Goal: Information Seeking & Learning: Learn about a topic

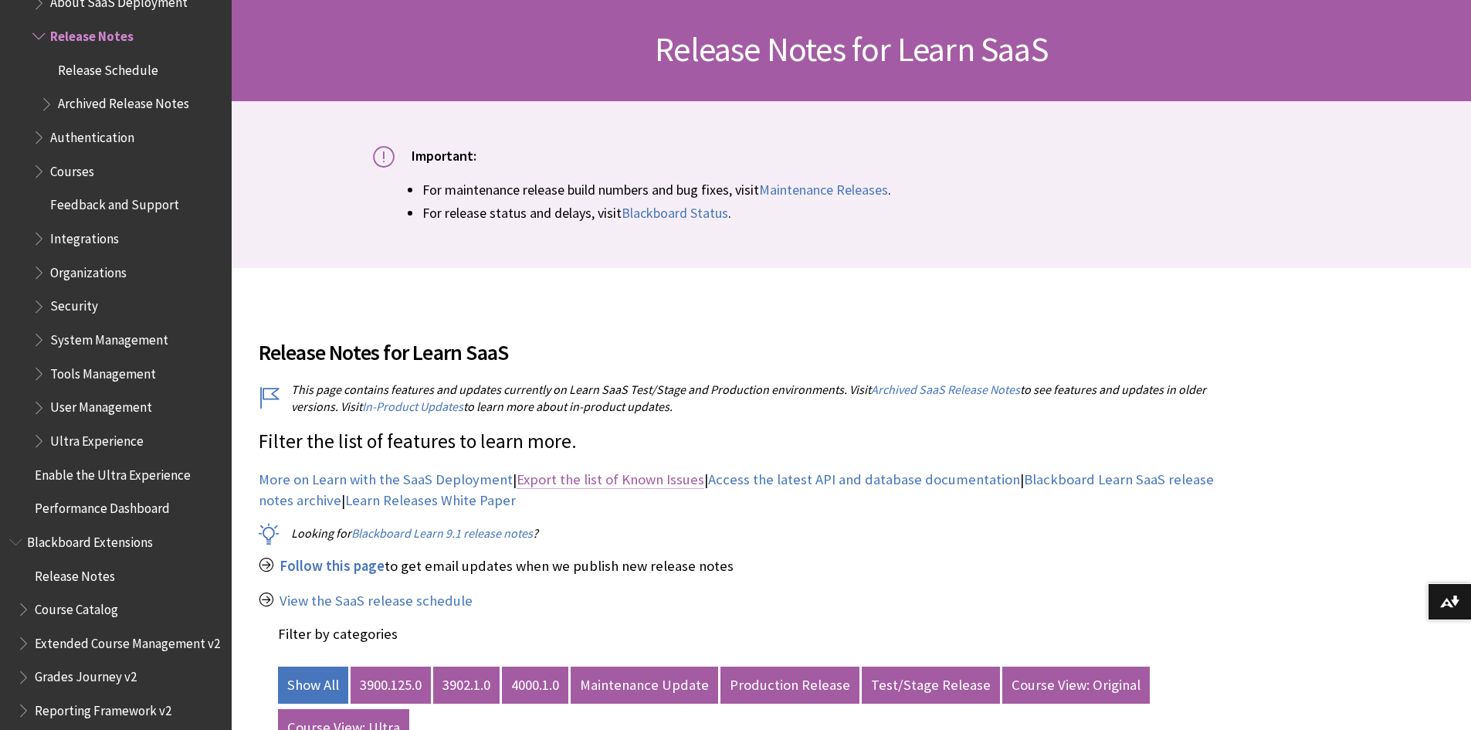
scroll to position [463, 0]
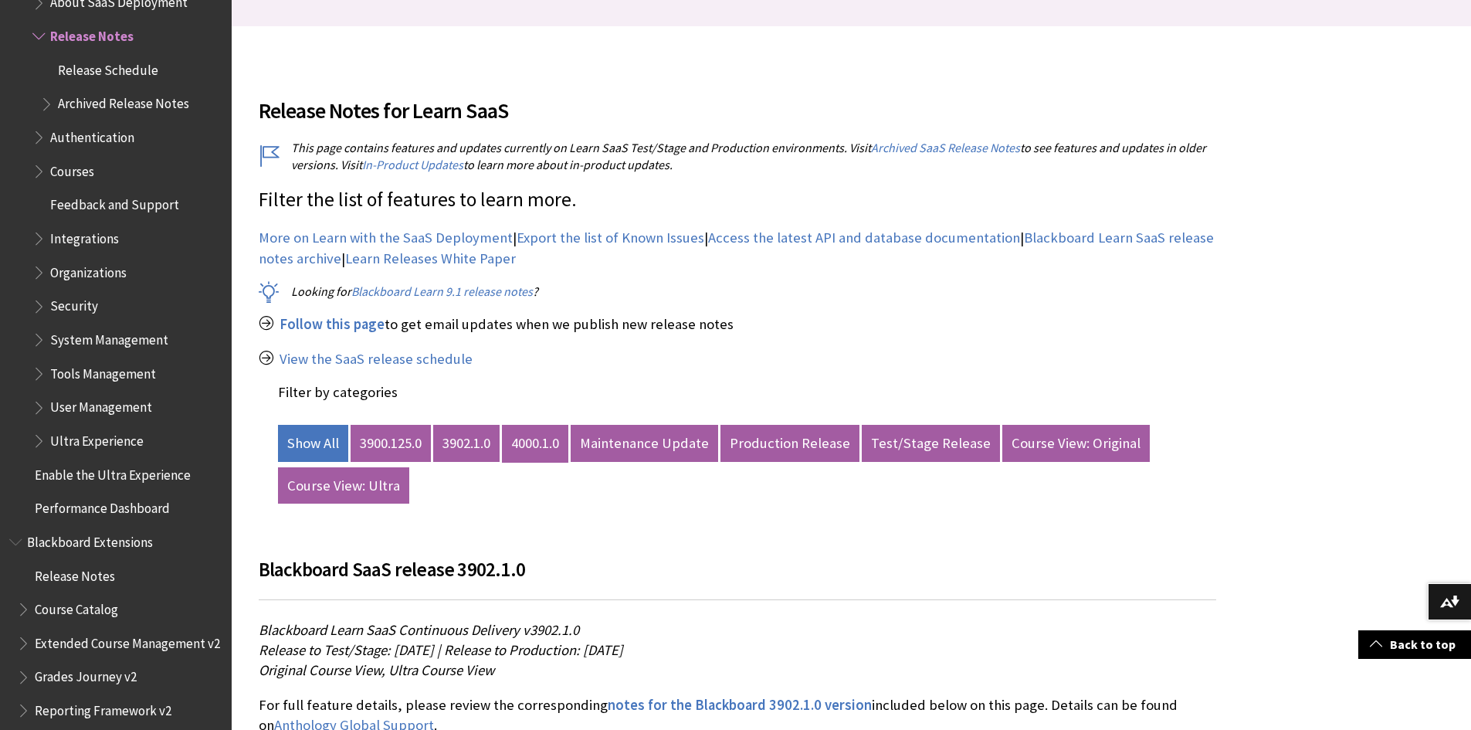
click at [543, 442] on link "4000.1.0" at bounding box center [535, 443] width 66 height 37
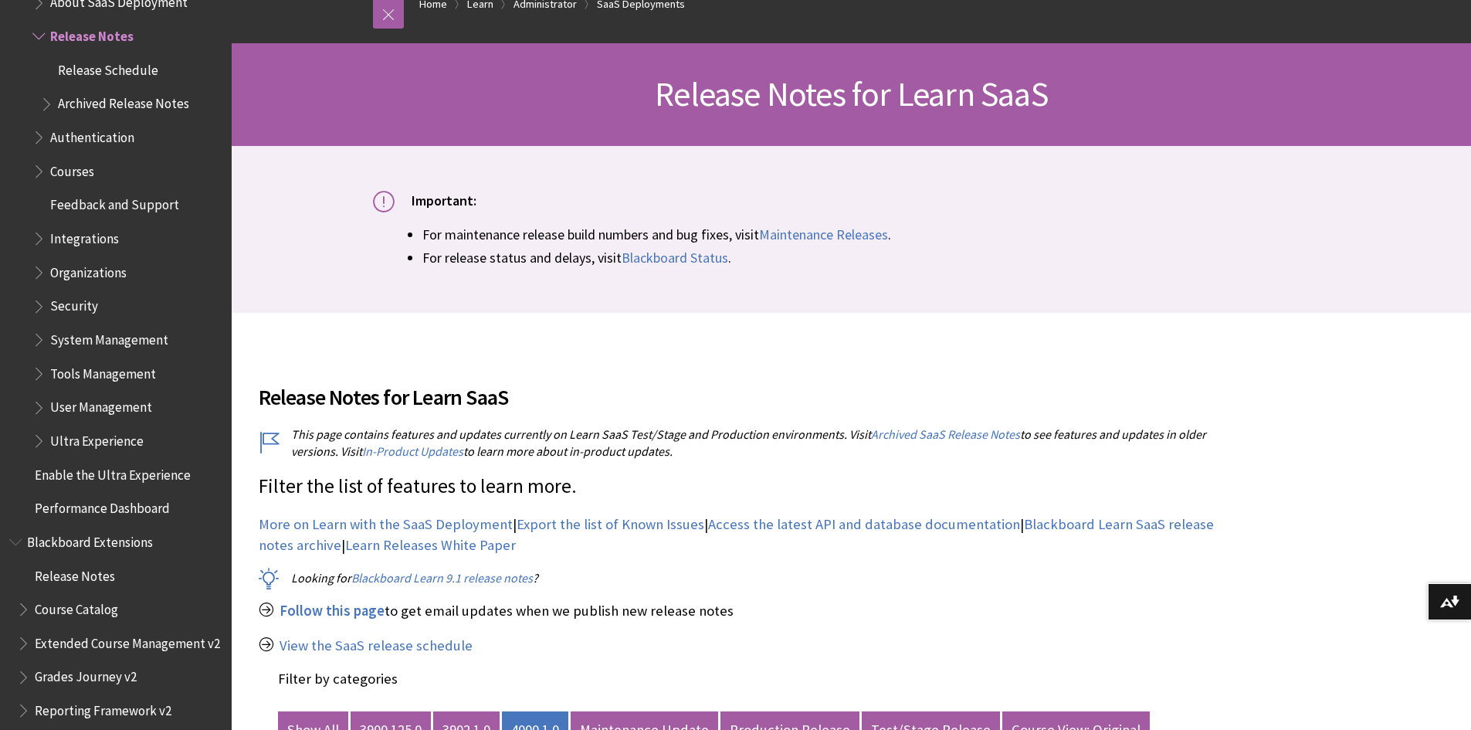
scroll to position [408, 0]
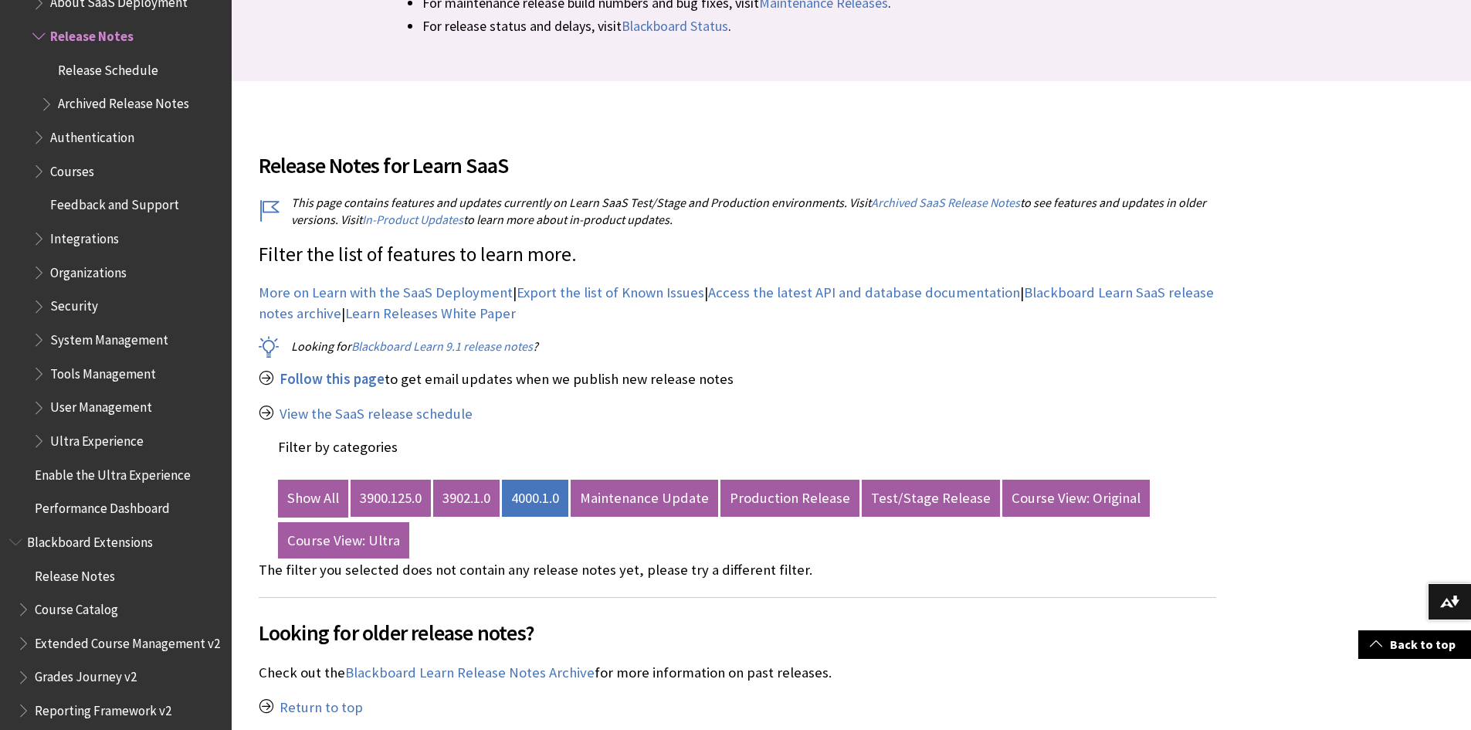
click at [307, 500] on link "Show All" at bounding box center [313, 497] width 70 height 37
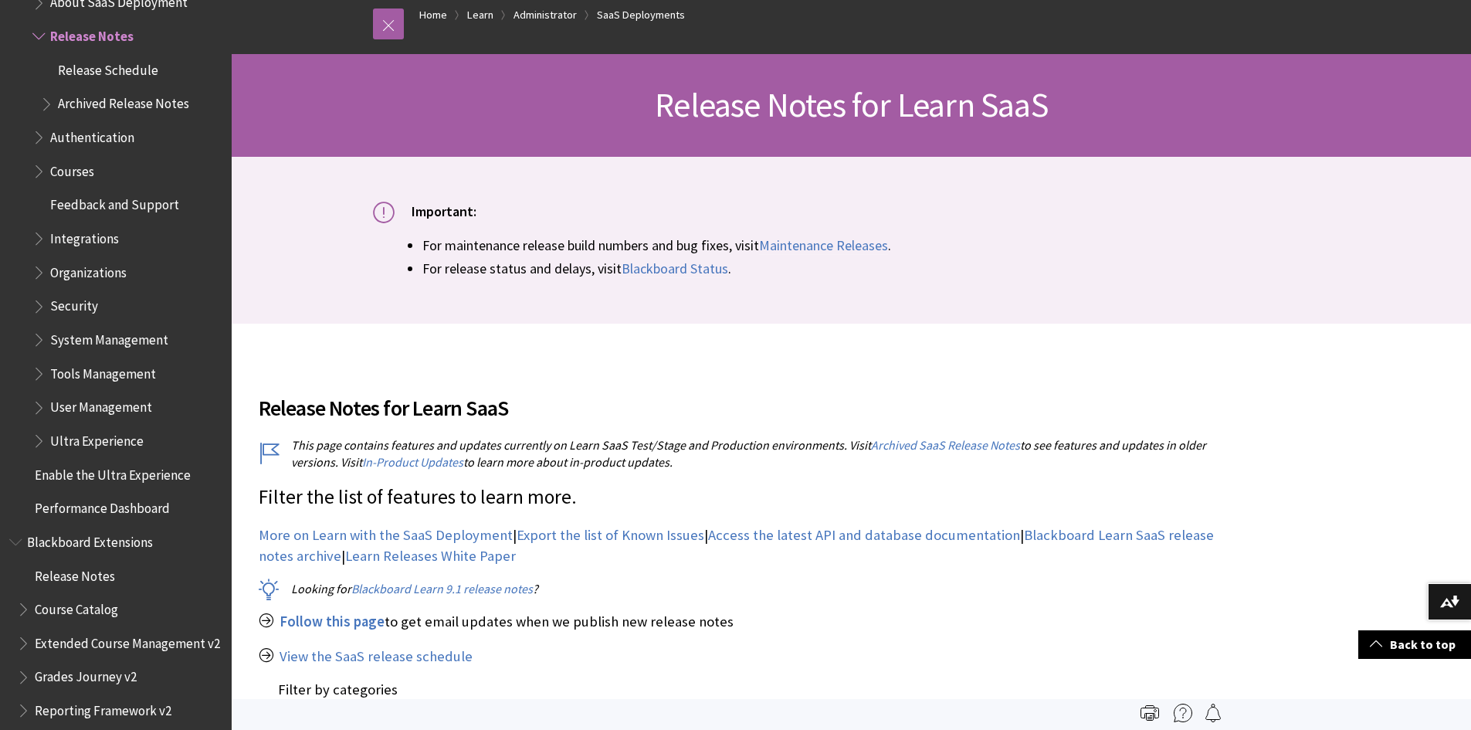
scroll to position [0, 0]
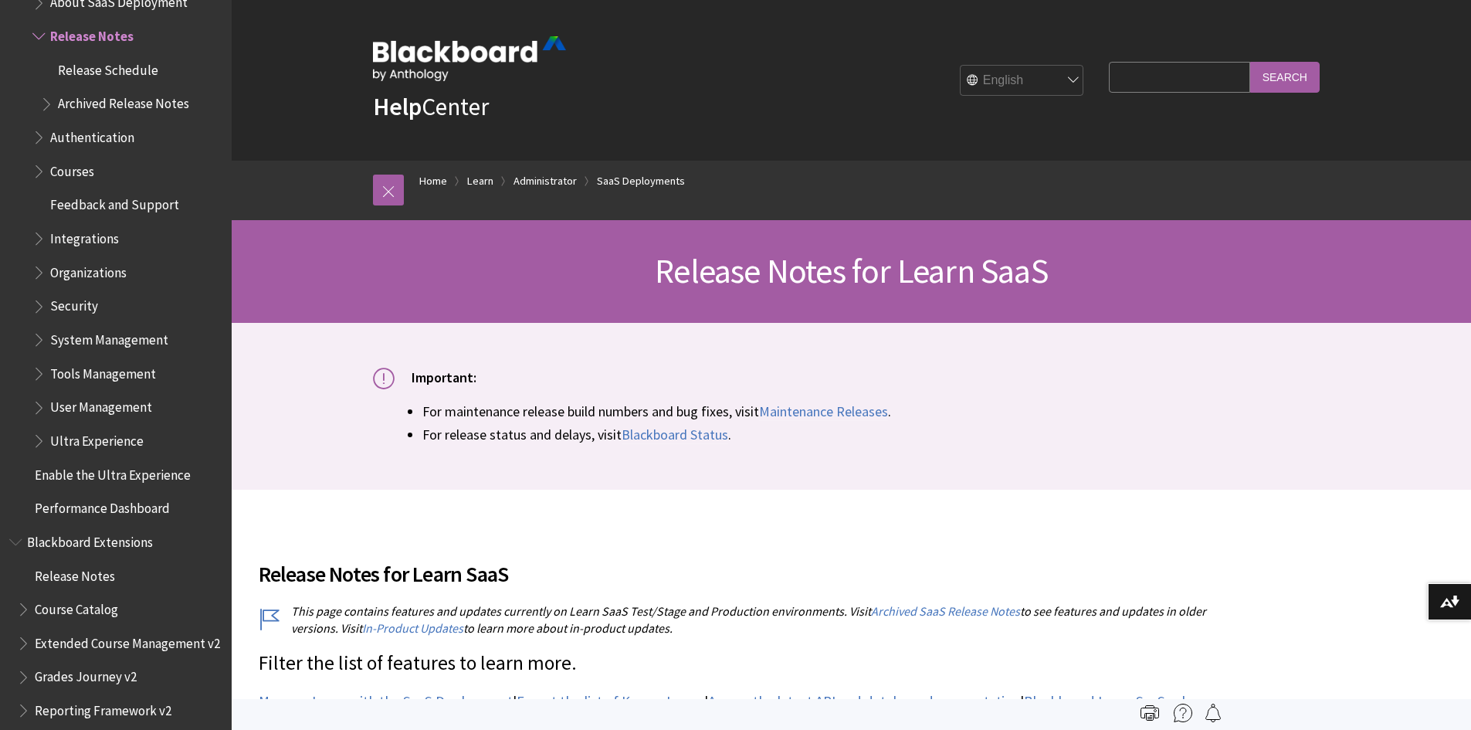
click at [114, 72] on span "Release Schedule" at bounding box center [108, 67] width 100 height 21
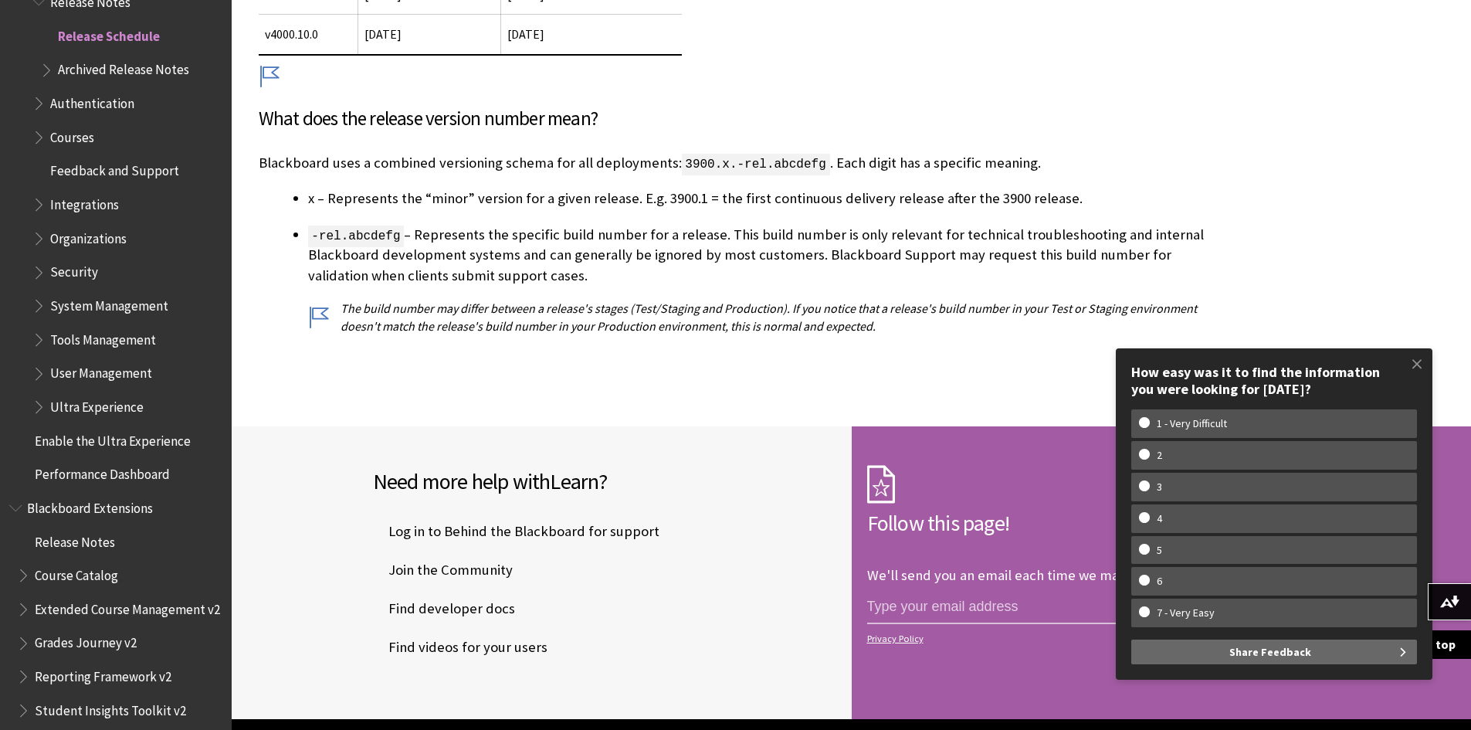
scroll to position [806, 0]
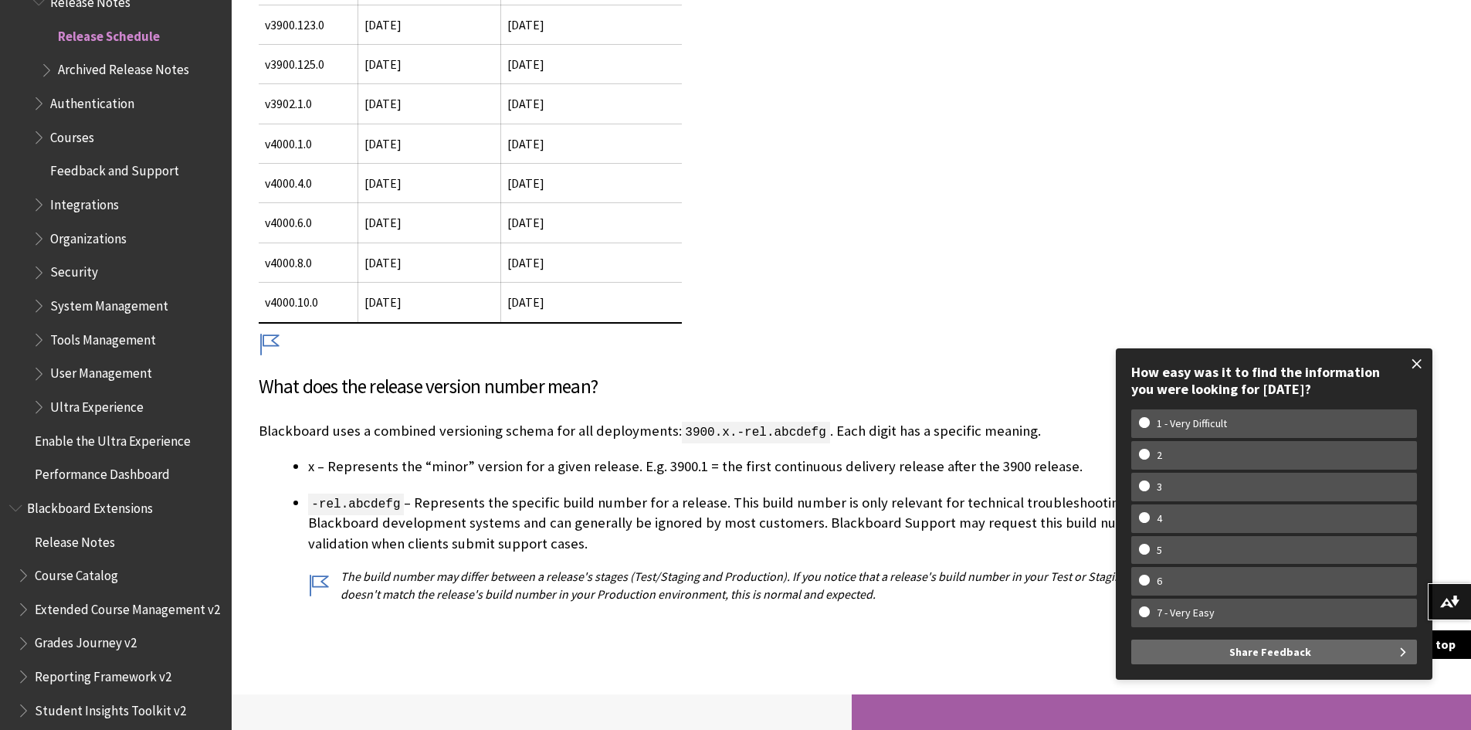
click at [1414, 360] on span at bounding box center [1417, 363] width 32 height 32
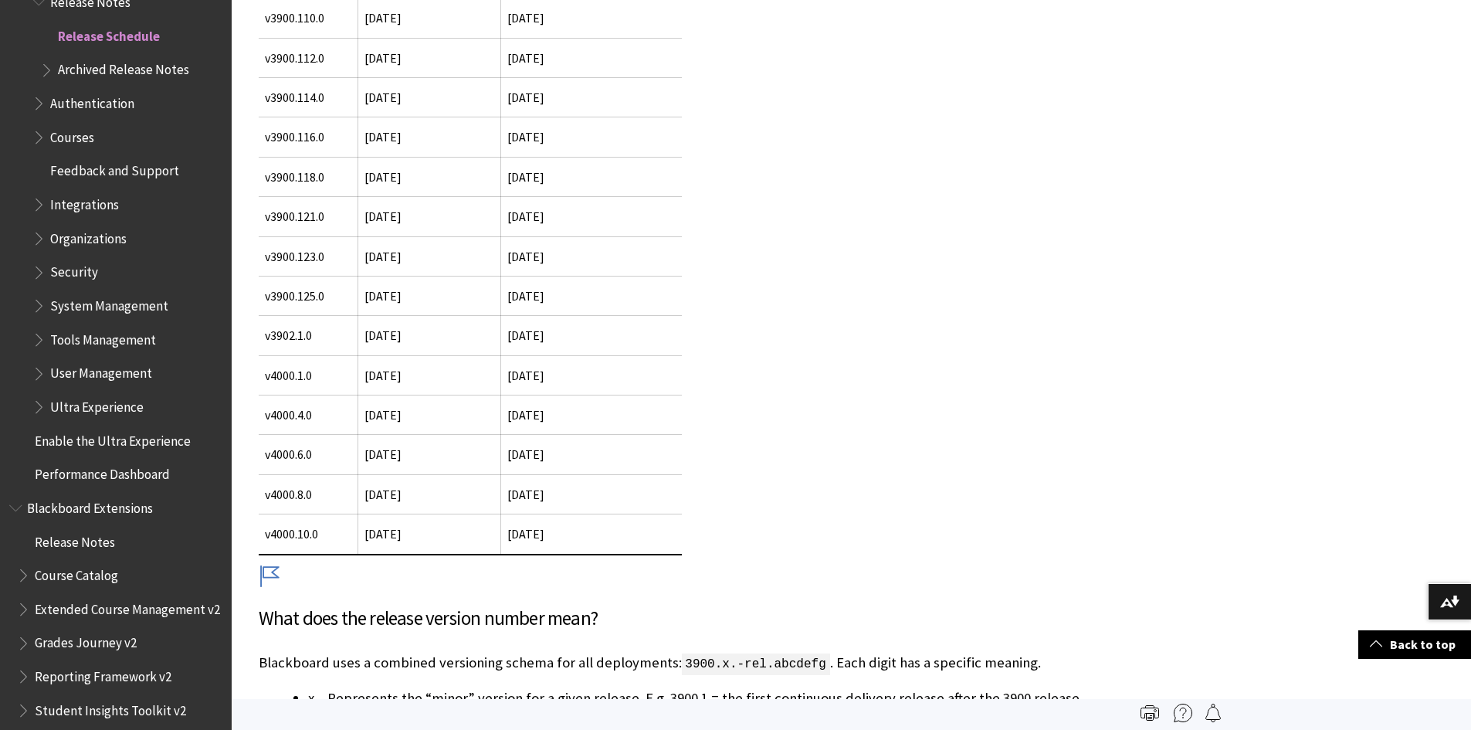
scroll to position [111, 0]
